Goal: Transaction & Acquisition: Purchase product/service

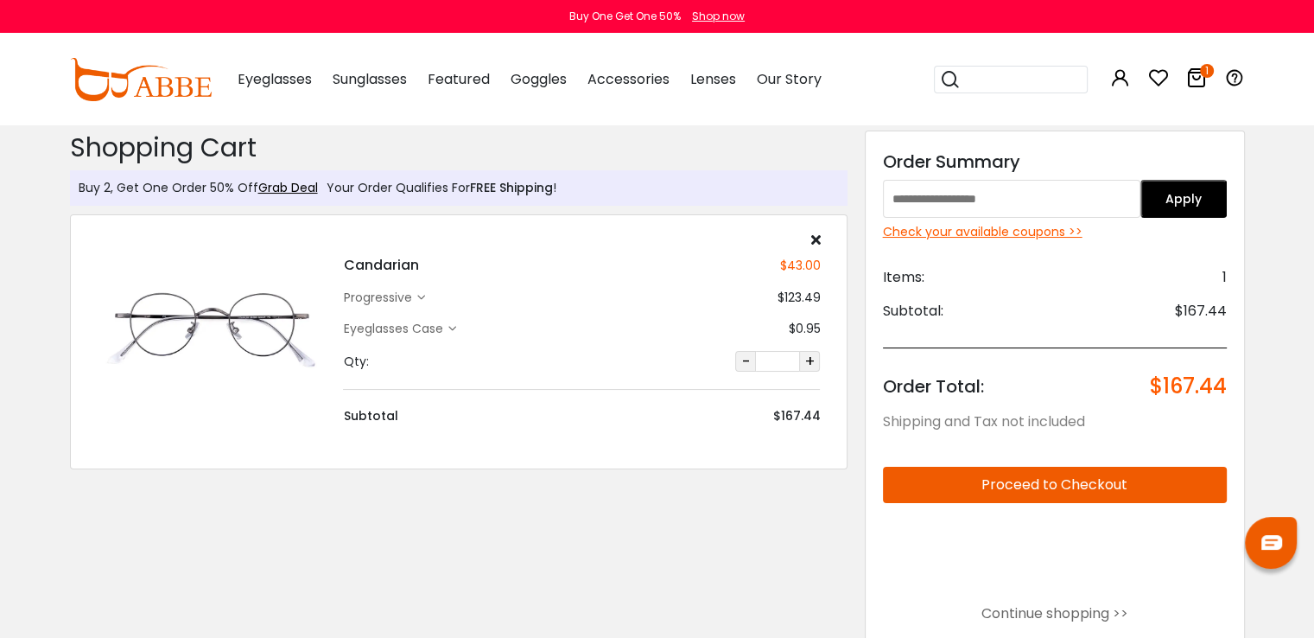
click at [892, 118] on div "Eyeglasses Women's Eyeglasses Men's Eyeglasses Kids' Eyeglasses All Eyeglasses …" at bounding box center [732, 80] width 1025 height 90
click at [1079, 491] on button "Proceed to Checkout" at bounding box center [1055, 485] width 344 height 36
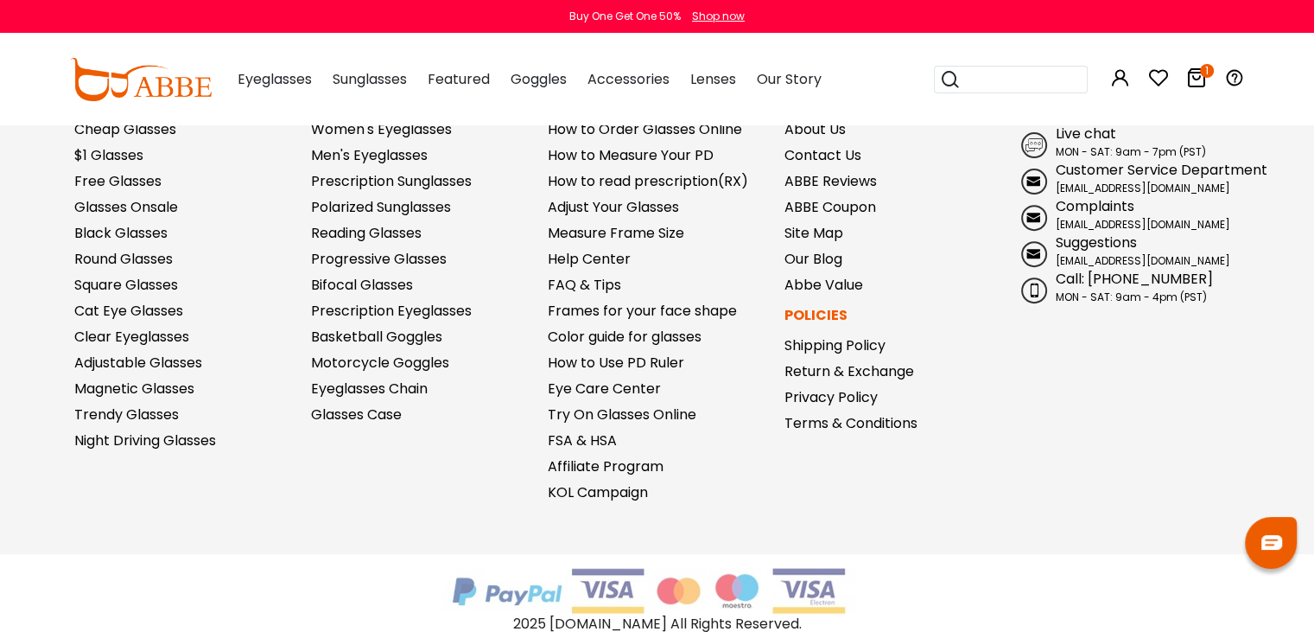
scroll to position [643, 0]
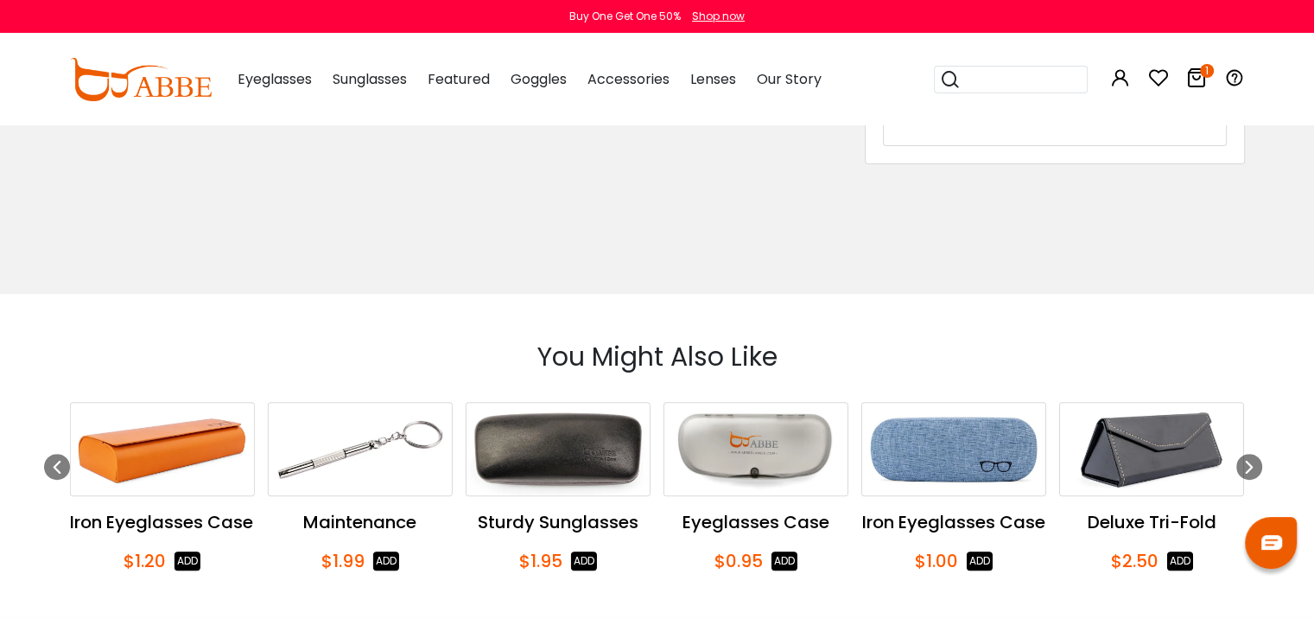
scroll to position [598, 0]
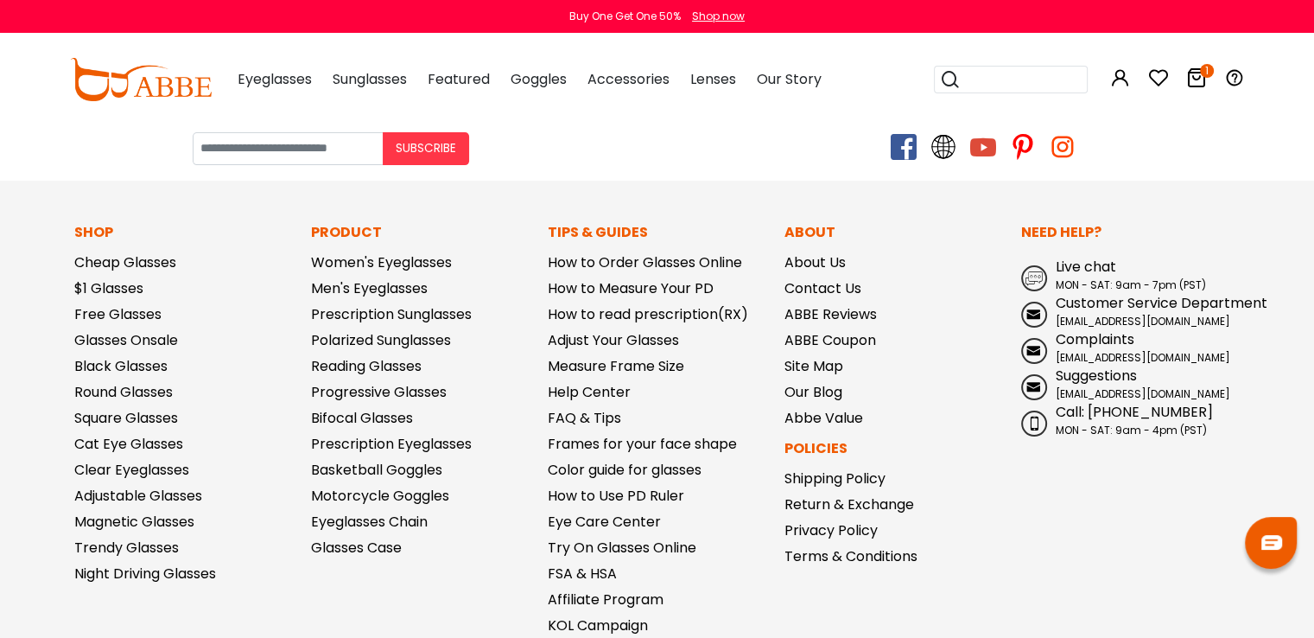
scroll to position [376, 0]
